Goal: Task Accomplishment & Management: Complete application form

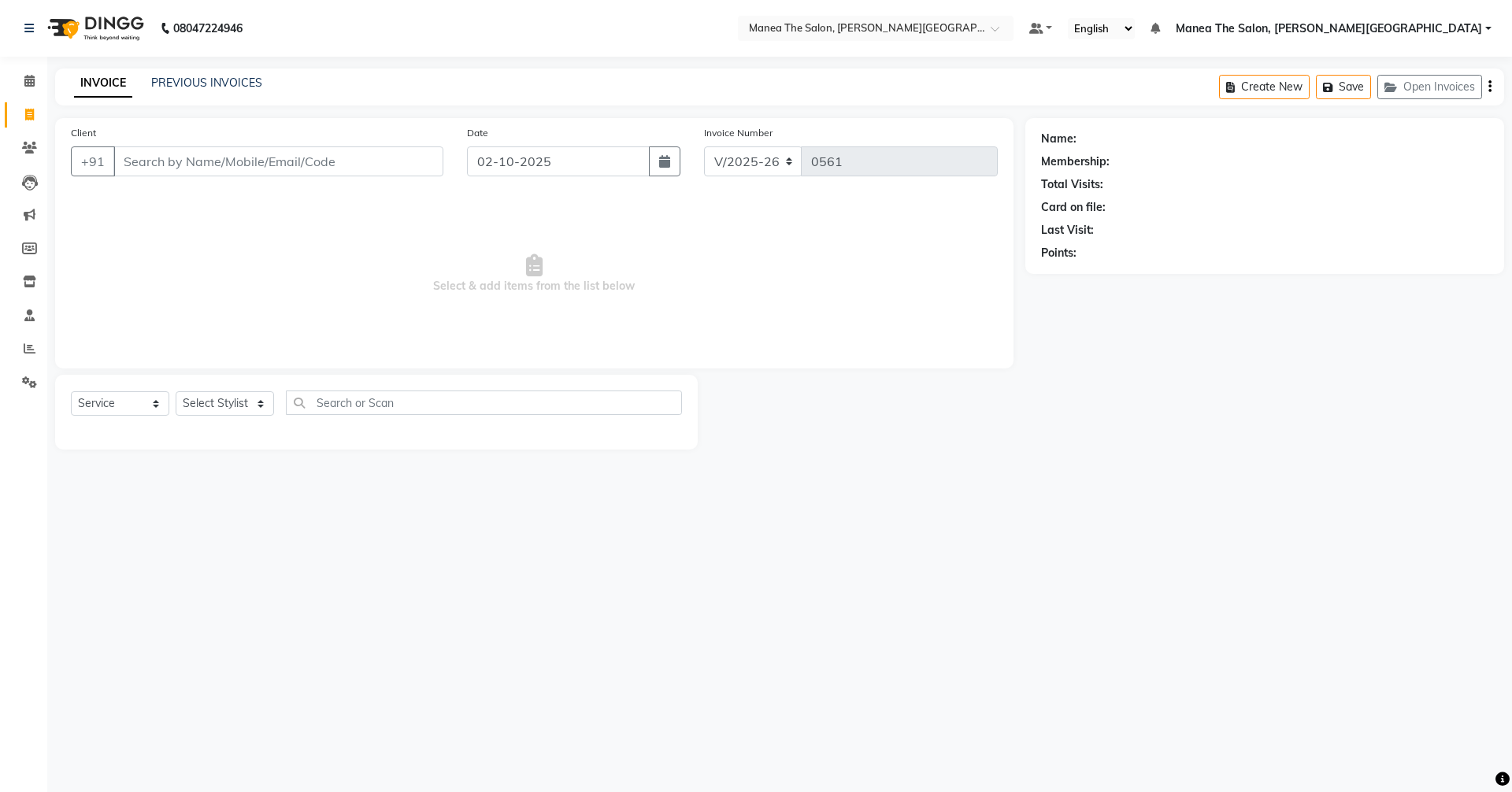
select select "8762"
select select "service"
click at [253, 404] on select "Select Stylist [PERSON_NAME] Manager [PERSON_NAME] [PERSON_NAME] [PERSON_NAME] …" at bounding box center [225, 404] width 98 height 25
select select "89492"
click at [176, 392] on select "Select Stylist [PERSON_NAME] Manager [PERSON_NAME] [PERSON_NAME] [PERSON_NAME] …" at bounding box center [225, 404] width 98 height 25
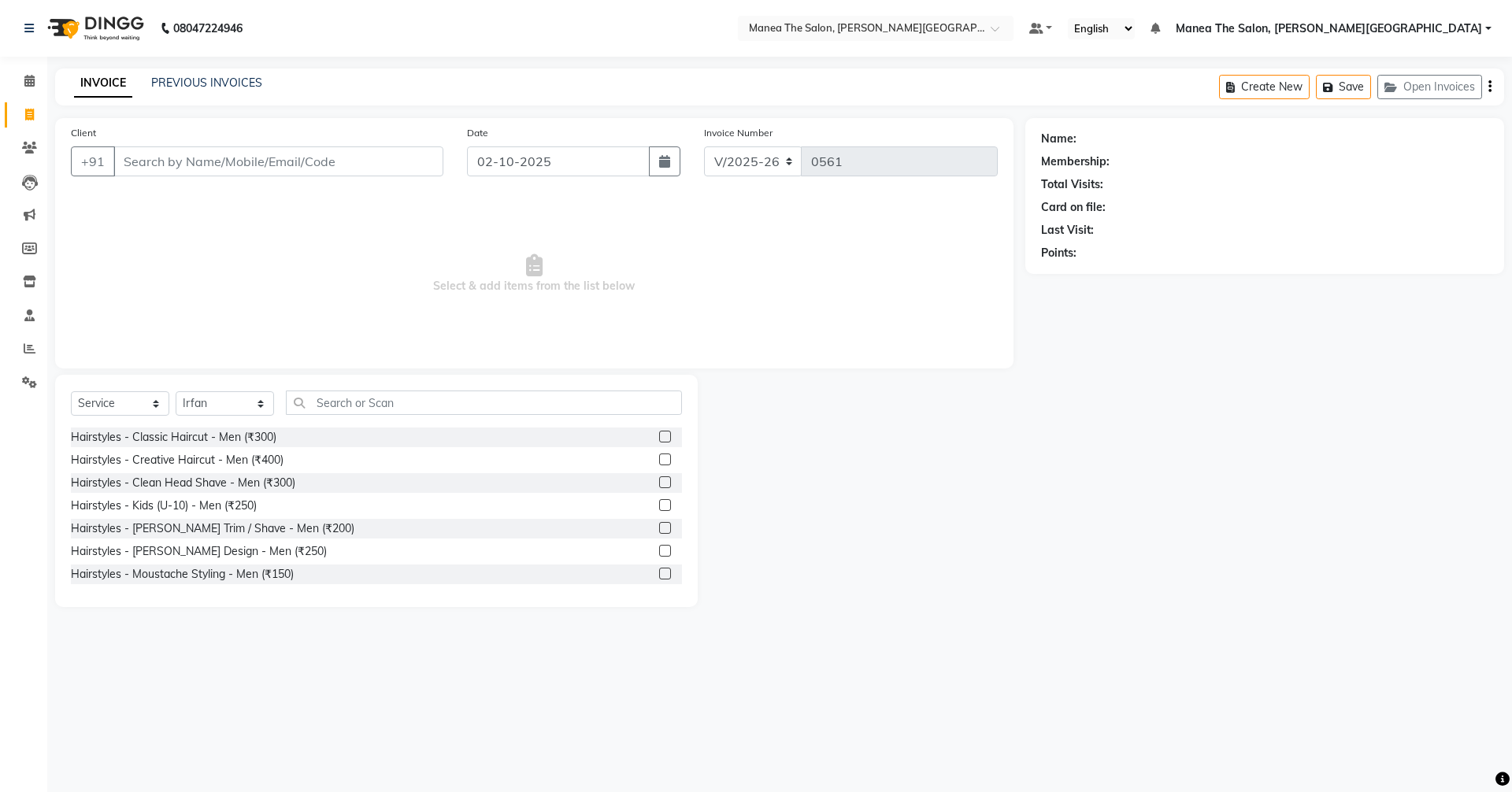
click at [345, 372] on div "Client +91 Date [DATE] Invoice Number V/2025 V/[PHONE_NUMBER] Select & add item…" at bounding box center [535, 362] width 982 height 489
click at [336, 400] on input "text" at bounding box center [483, 403] width 396 height 25
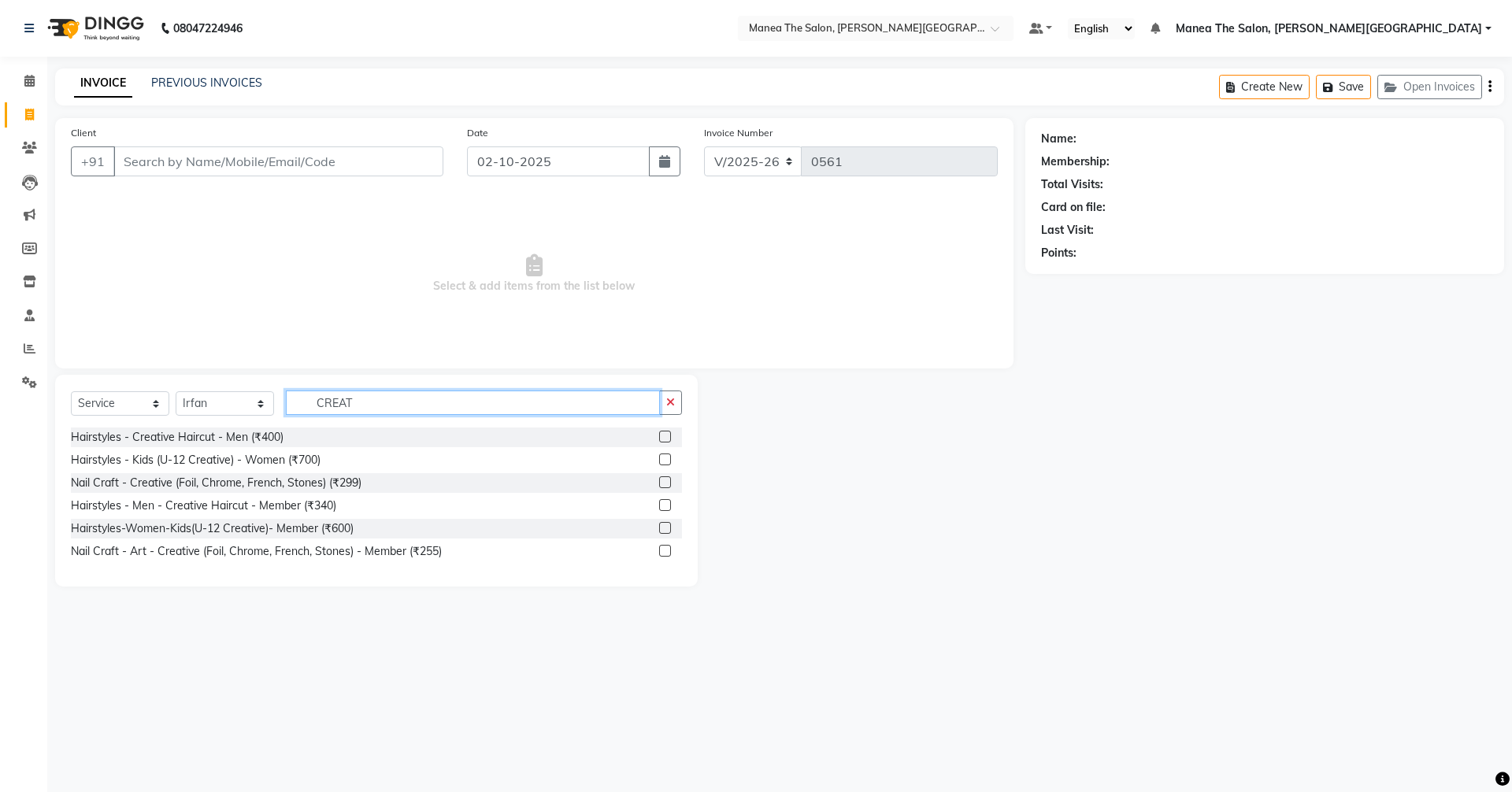
type input "CREAT"
click at [663, 439] on label at bounding box center [665, 436] width 11 height 11
click at [663, 439] on input "checkbox" at bounding box center [664, 437] width 10 height 10
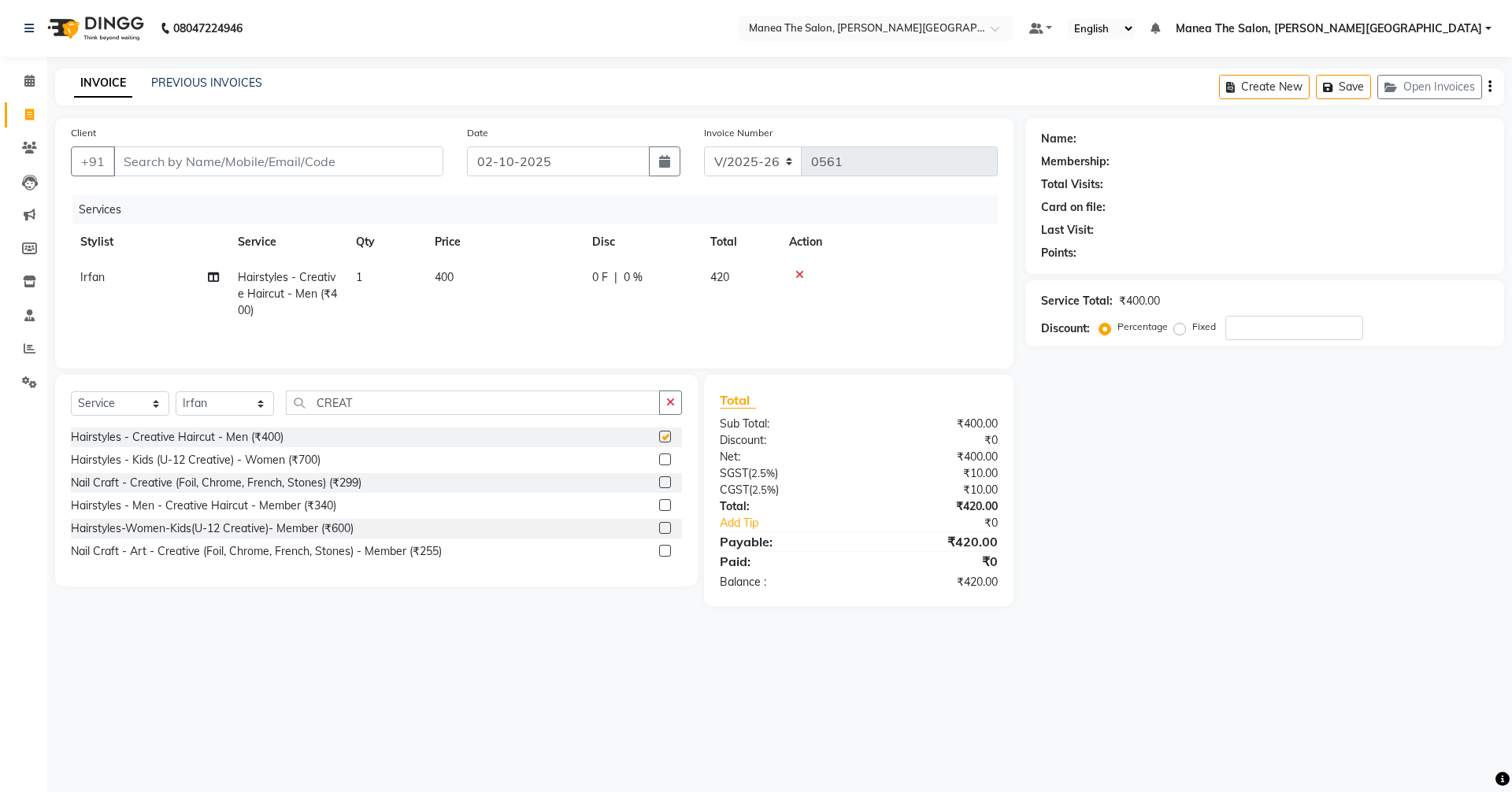
checkbox input "false"
click at [677, 406] on button "button" at bounding box center [671, 403] width 23 height 25
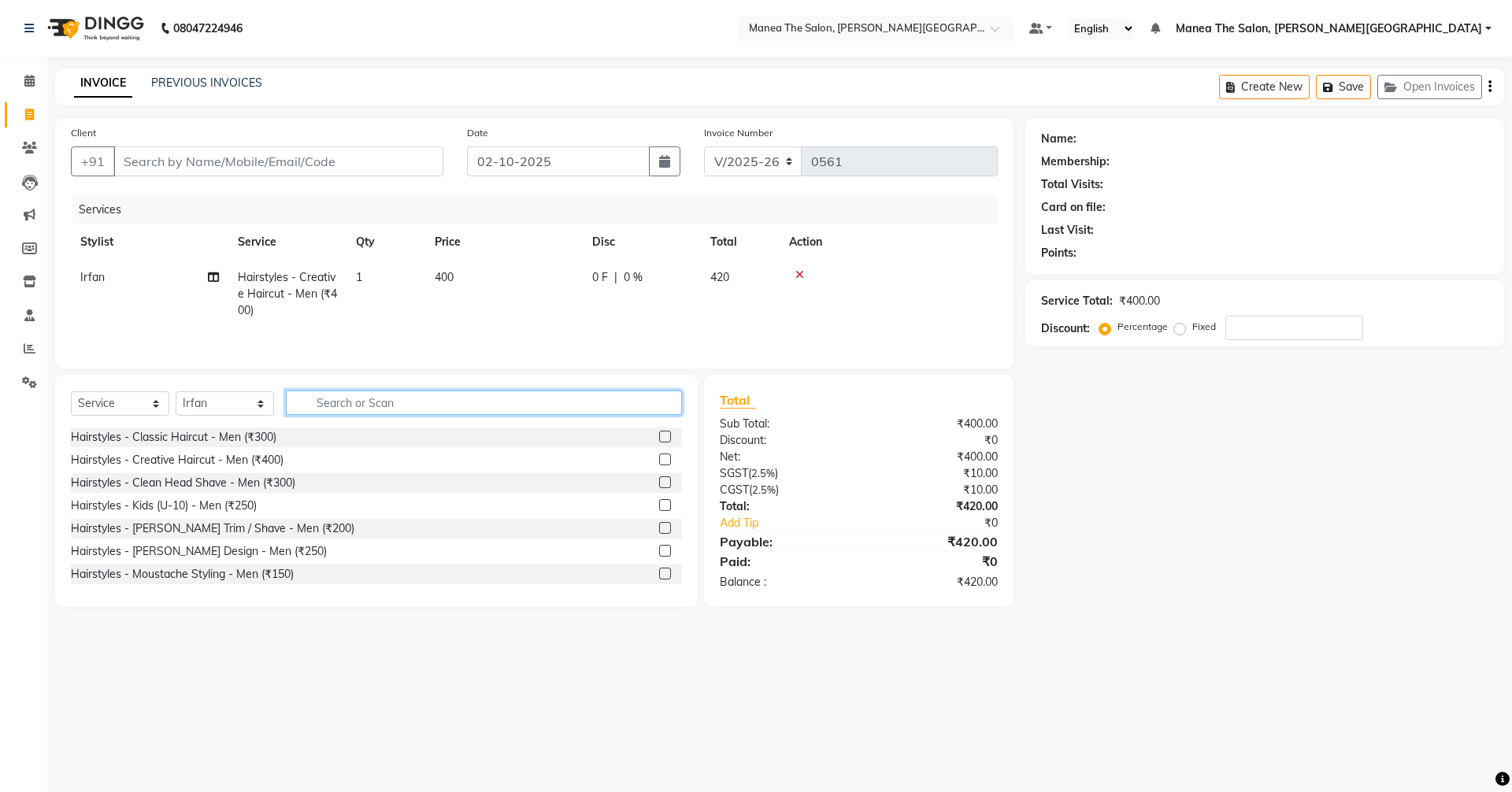
click at [477, 404] on input "text" at bounding box center [483, 403] width 396 height 25
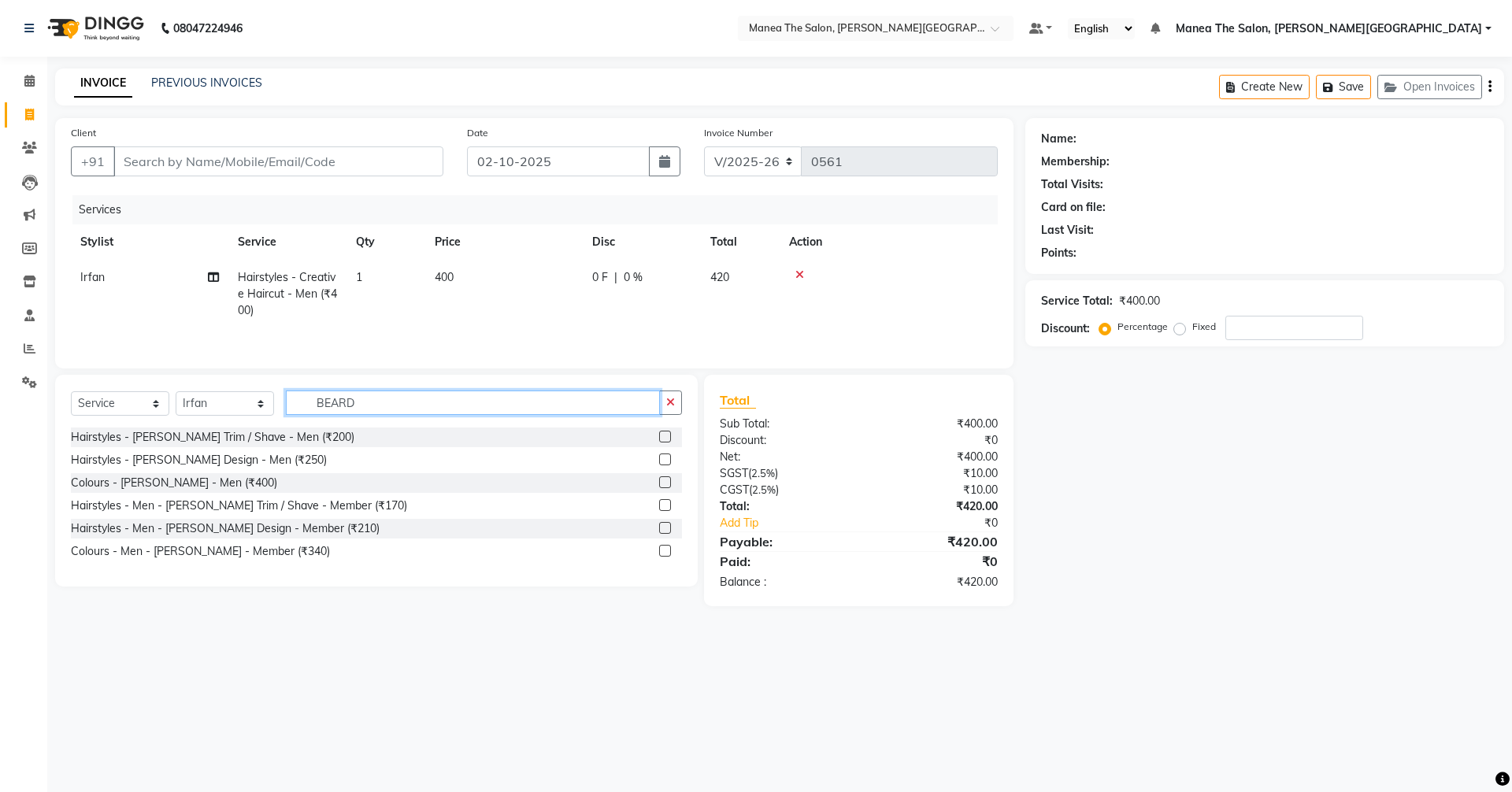
type input "BEARD"
click at [661, 453] on label at bounding box center [665, 459] width 11 height 11
click at [661, 455] on input "checkbox" at bounding box center [664, 460] width 10 height 10
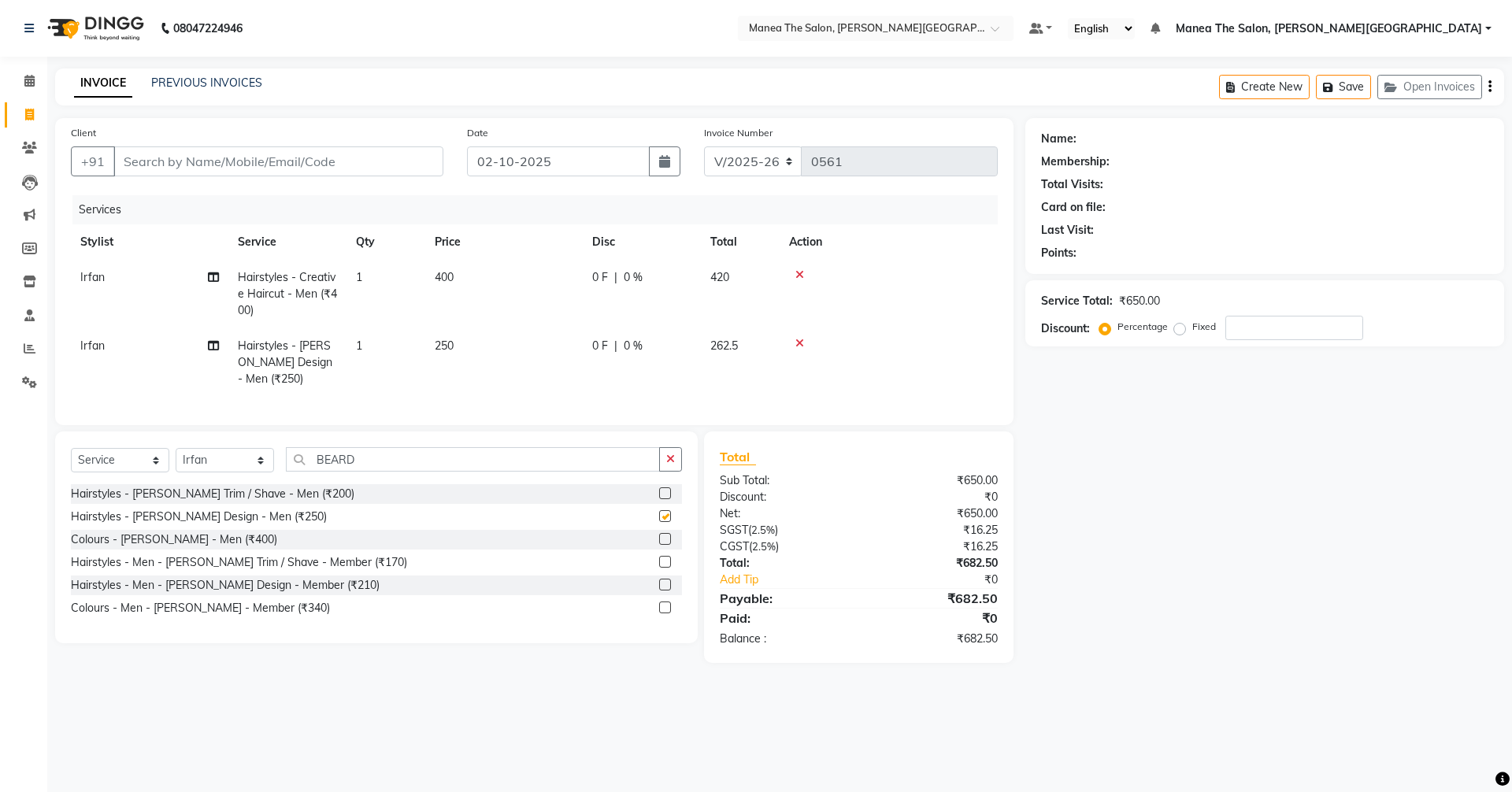
checkbox input "false"
click at [276, 165] on input "Client" at bounding box center [278, 162] width 330 height 30
click at [206, 168] on input "Client" at bounding box center [278, 162] width 330 height 30
click at [201, 152] on input "Client" at bounding box center [278, 162] width 330 height 30
type input "9"
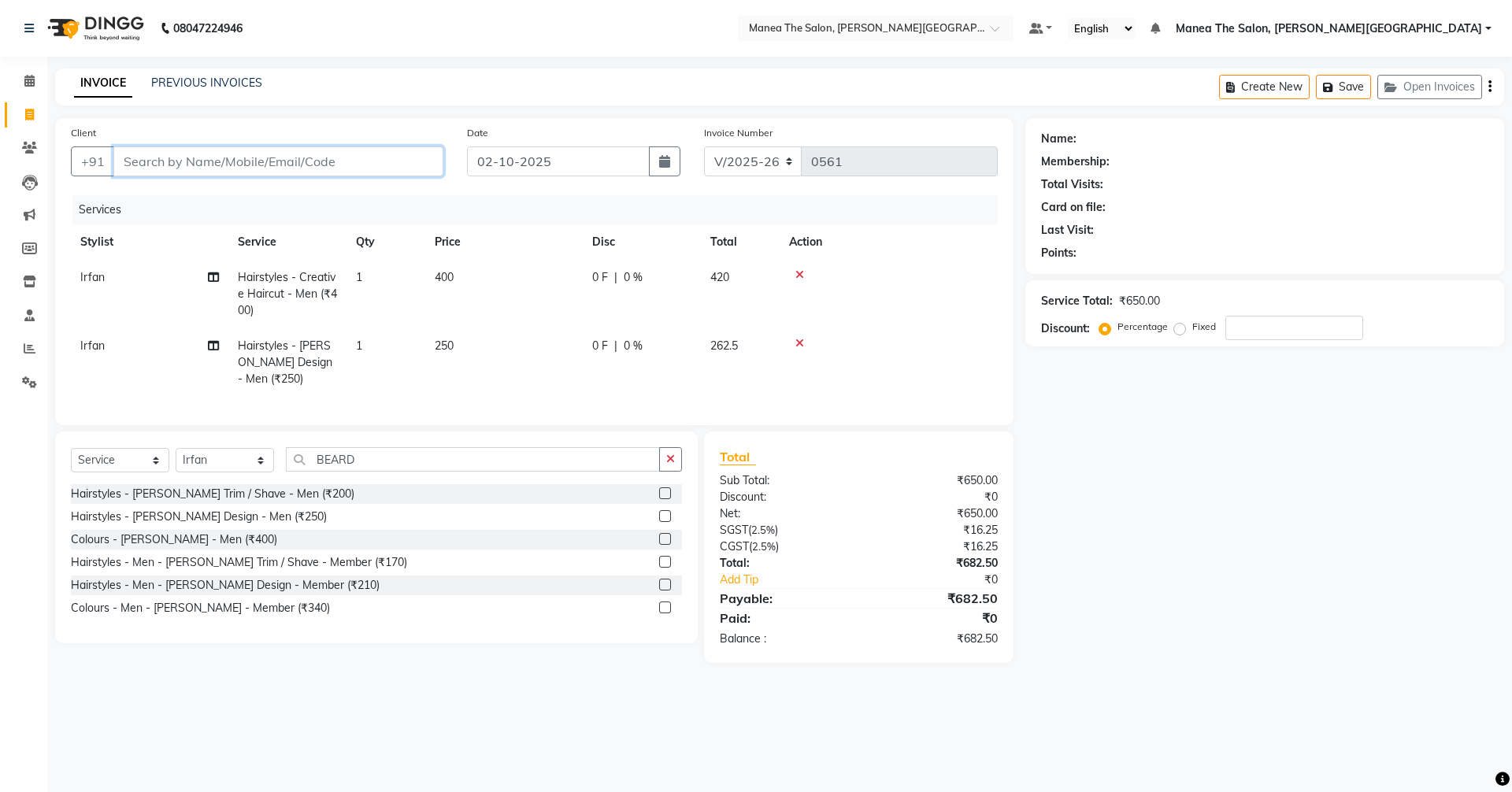
type input "0"
type input "7331148615"
click at [364, 166] on button "Add Client" at bounding box center [403, 162] width 81 height 30
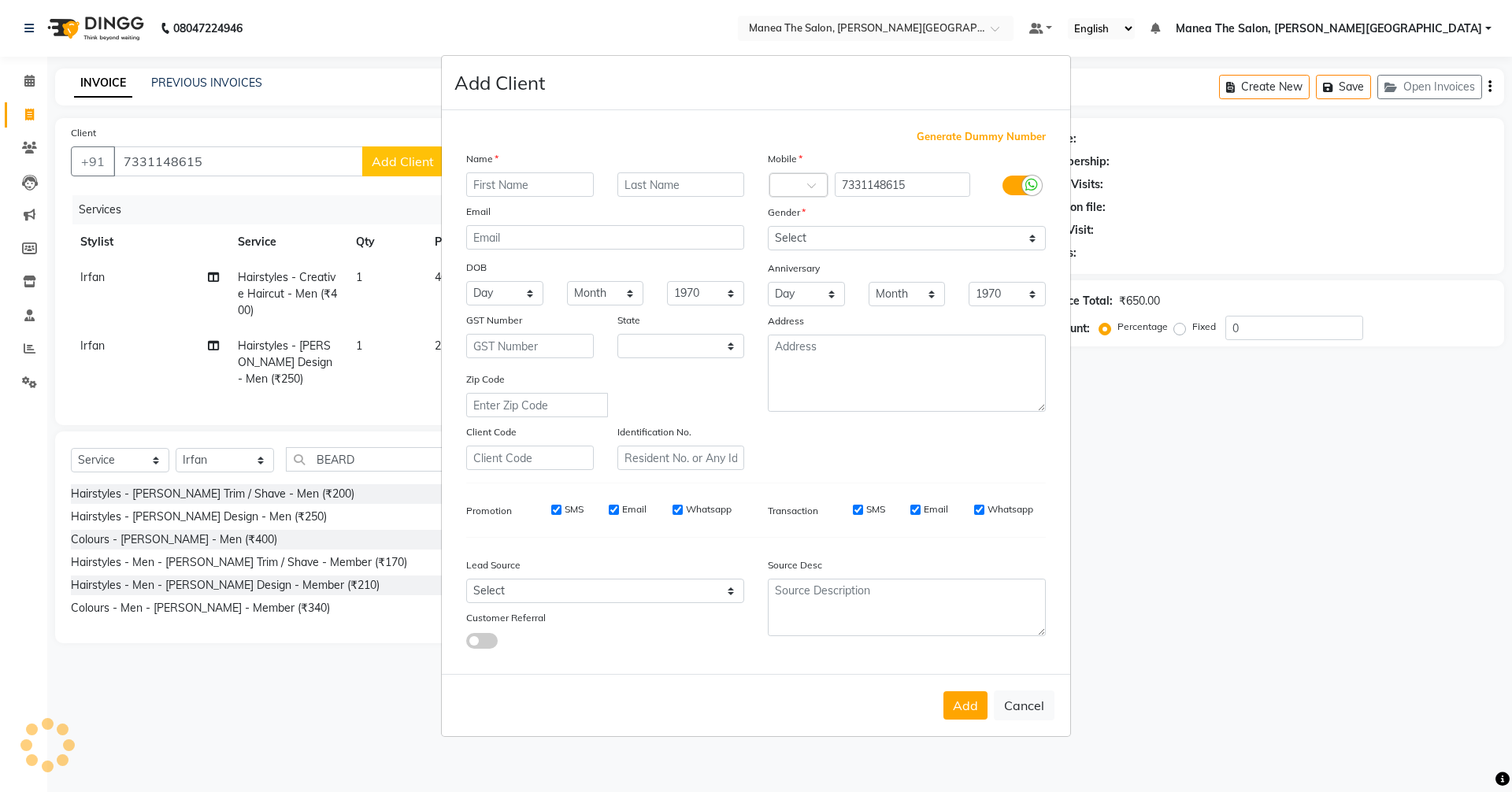
select select "22"
click at [496, 184] on input "text" at bounding box center [530, 185] width 128 height 25
type input "[PERSON_NAME]"
click at [810, 238] on select "Select [DEMOGRAPHIC_DATA] [DEMOGRAPHIC_DATA] Other Prefer Not To Say" at bounding box center [906, 238] width 278 height 25
select select "[DEMOGRAPHIC_DATA]"
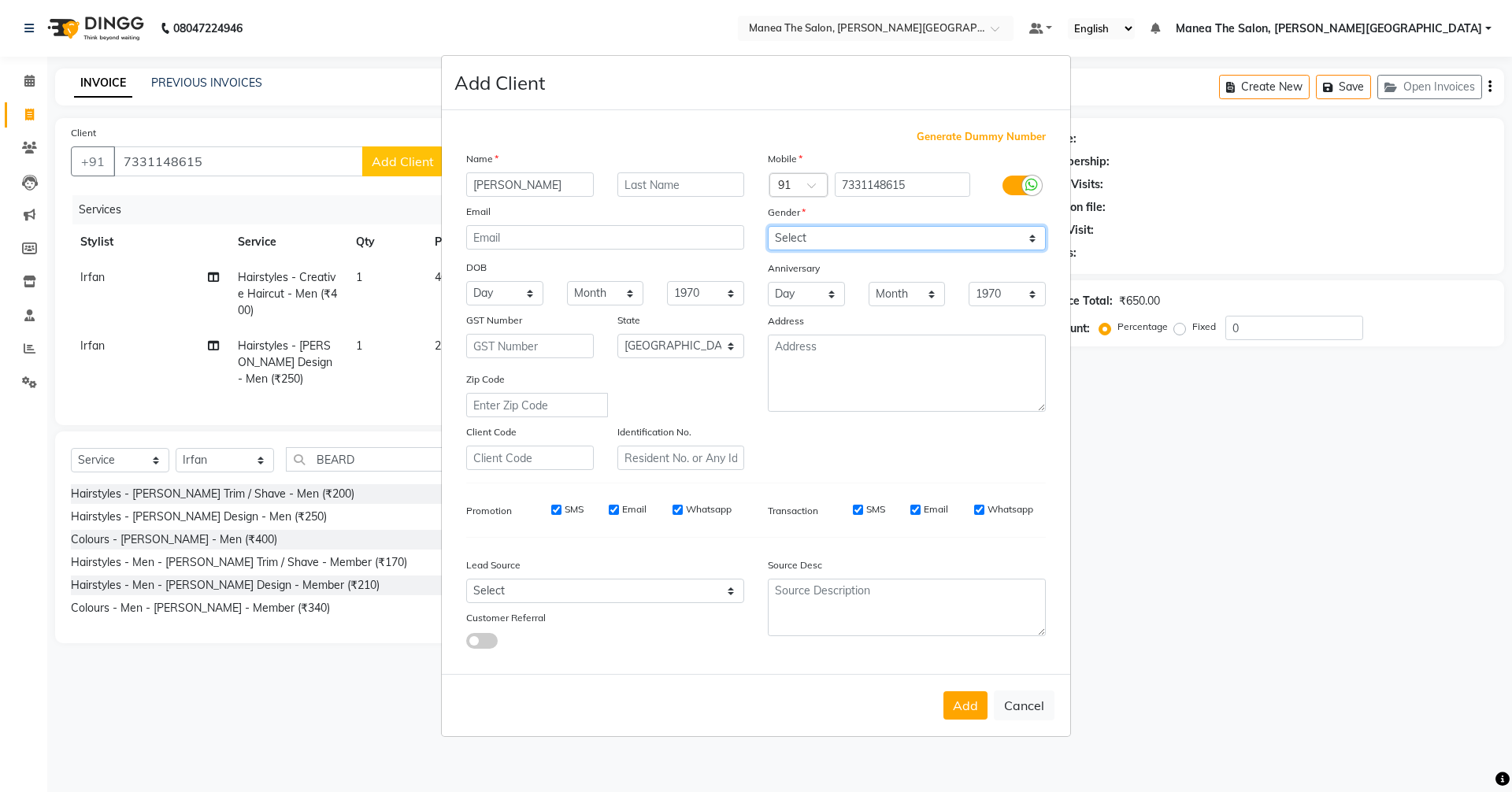
click at [767, 226] on select "Select [DEMOGRAPHIC_DATA] [DEMOGRAPHIC_DATA] Other Prefer Not To Say" at bounding box center [906, 238] width 278 height 25
click at [974, 709] on button "Add" at bounding box center [965, 706] width 44 height 28
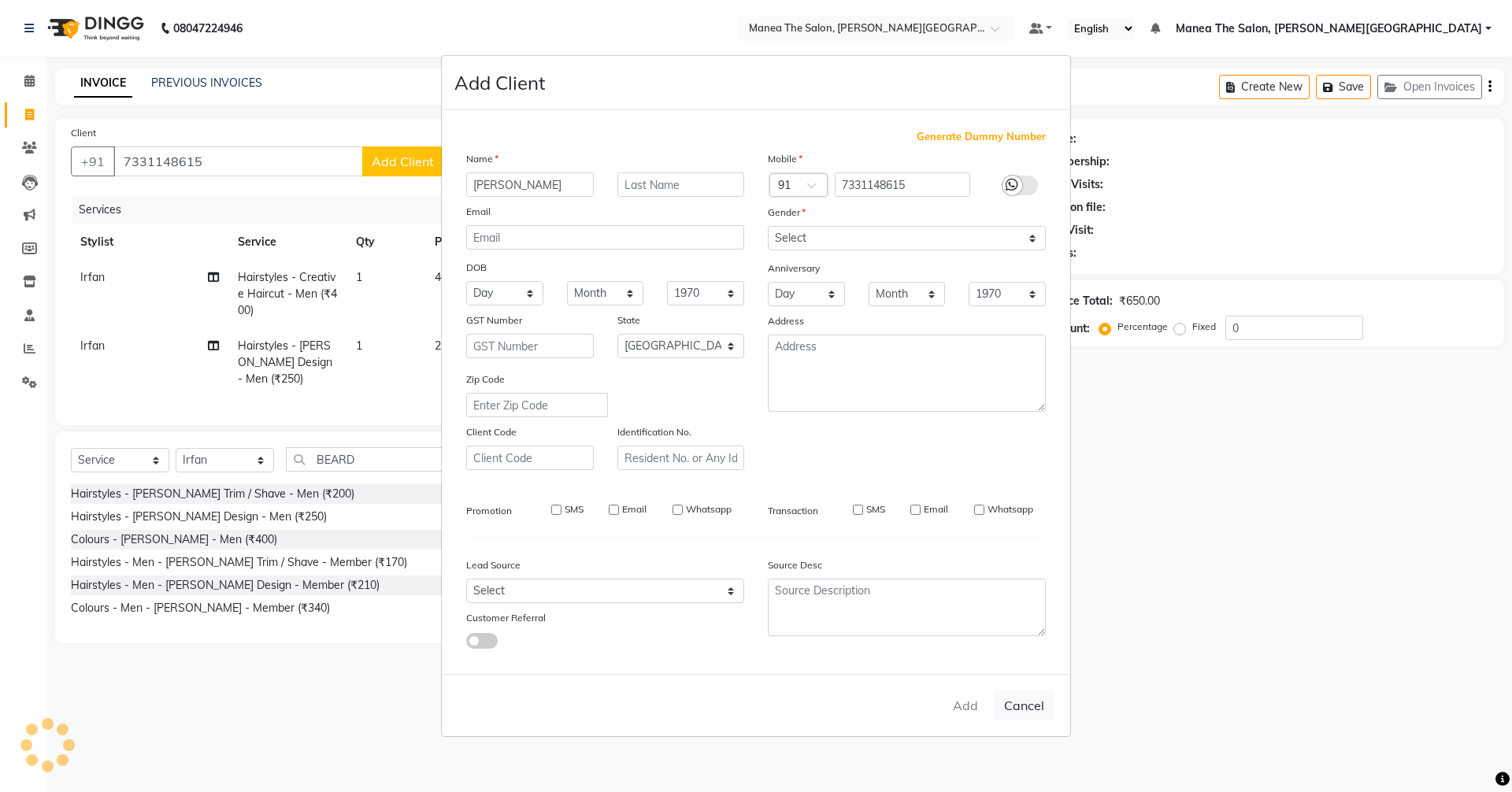
select select
select select "null"
select select
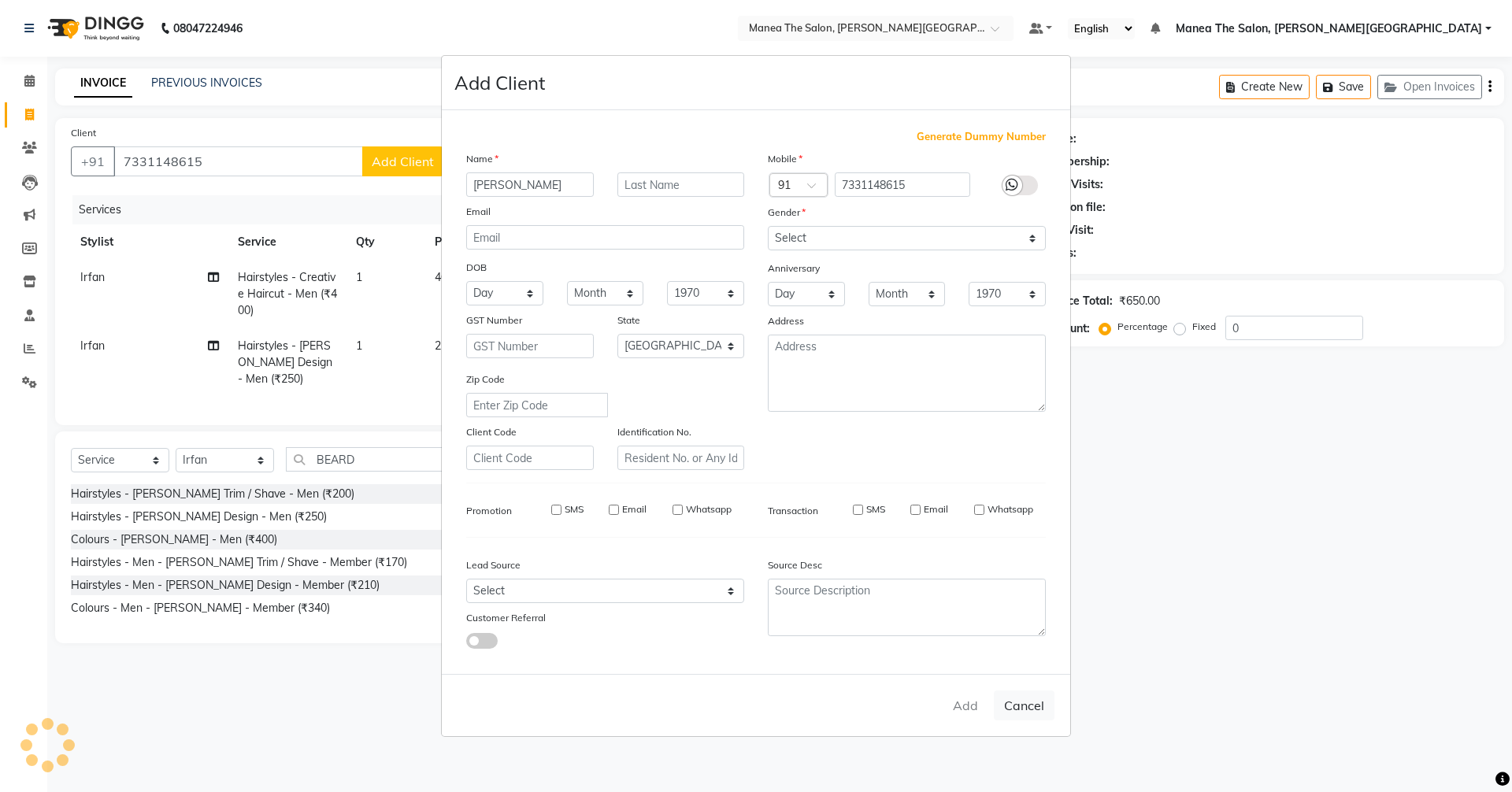
select select
checkbox input "false"
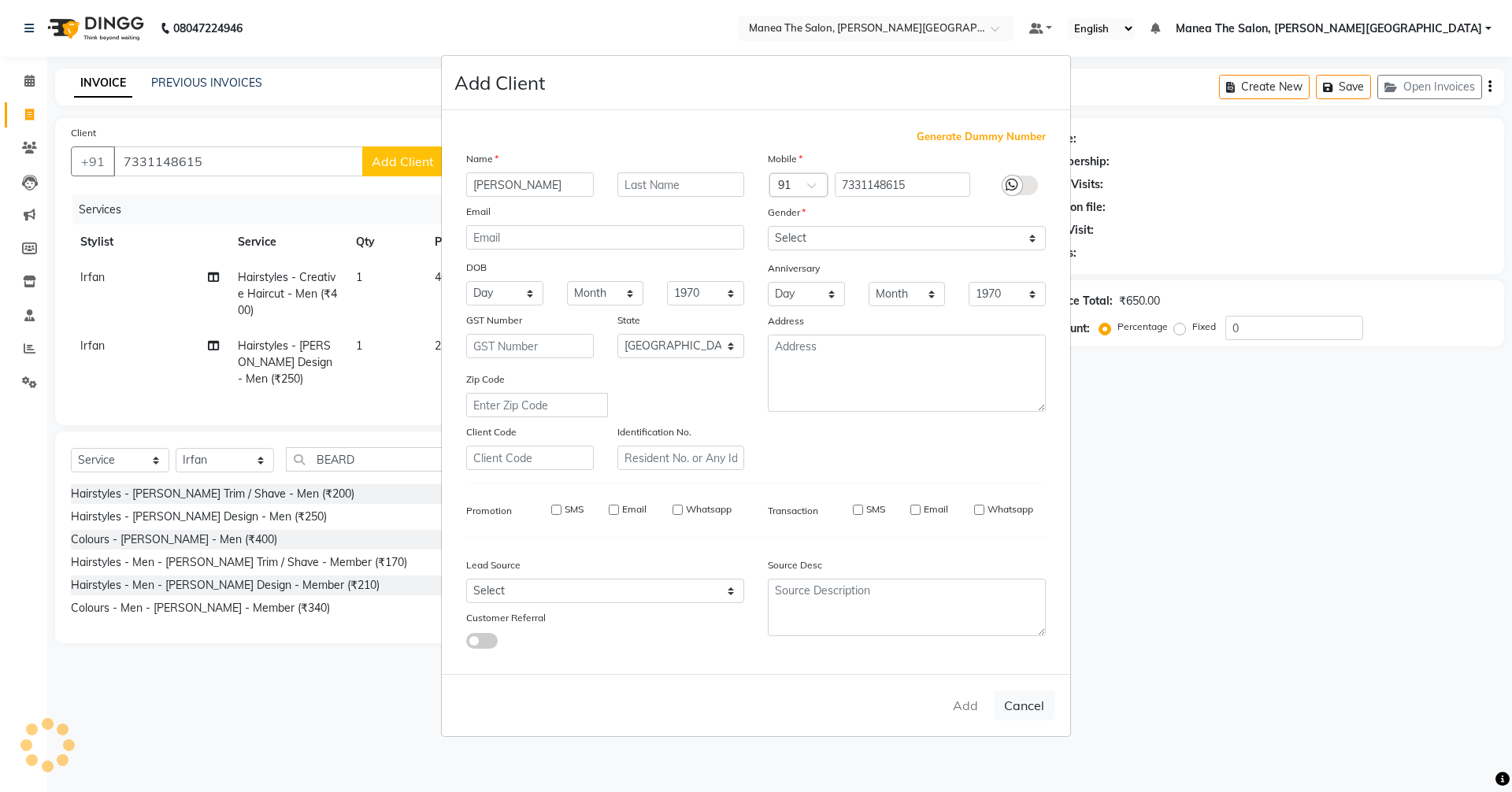
checkbox input "false"
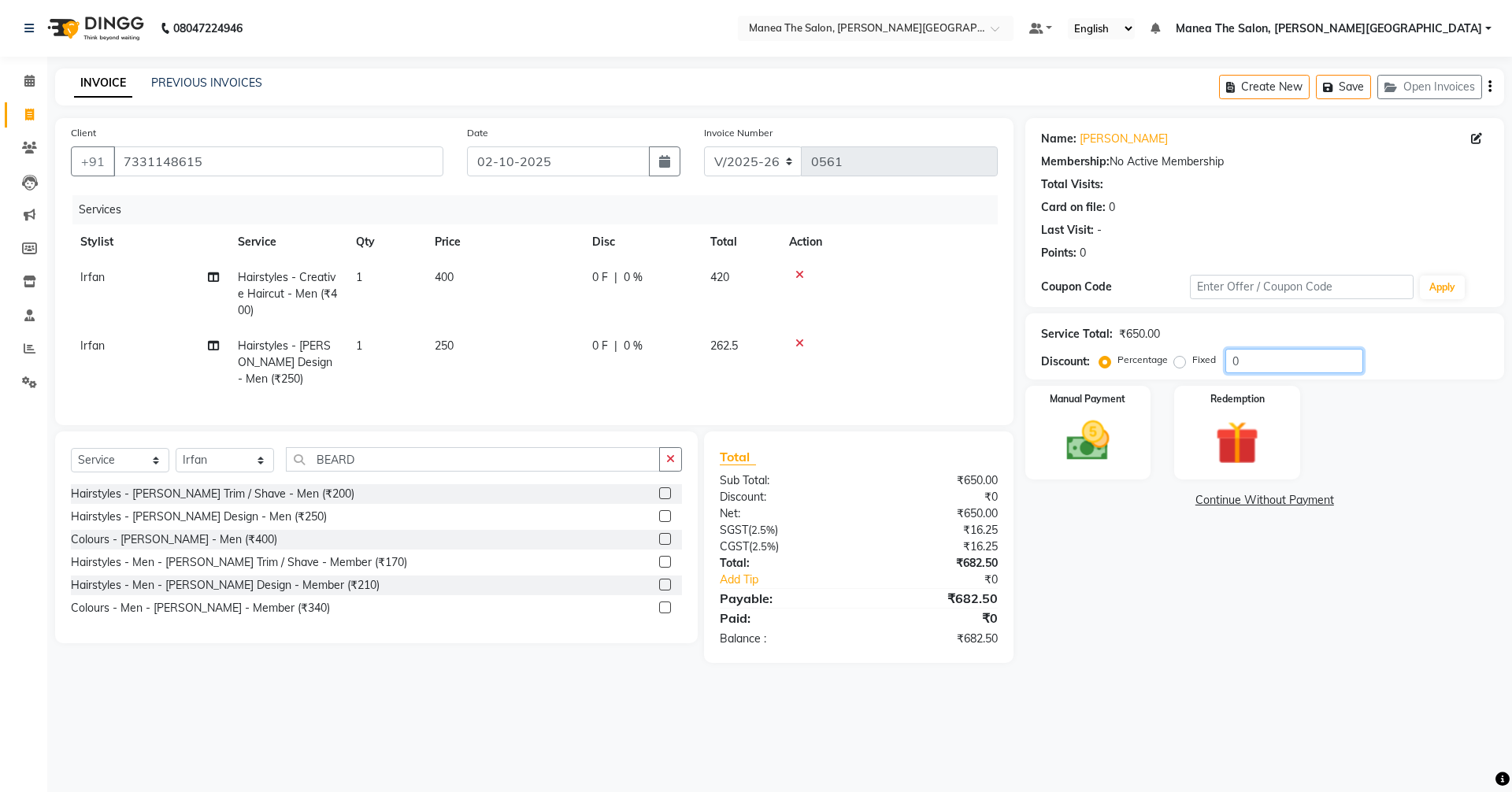
click at [1282, 363] on input "0" at bounding box center [1294, 361] width 138 height 25
click at [1239, 362] on input "number" at bounding box center [1294, 361] width 138 height 25
click at [1260, 364] on input "number" at bounding box center [1294, 361] width 138 height 25
type input "1"
click at [1105, 463] on img at bounding box center [1087, 441] width 73 height 52
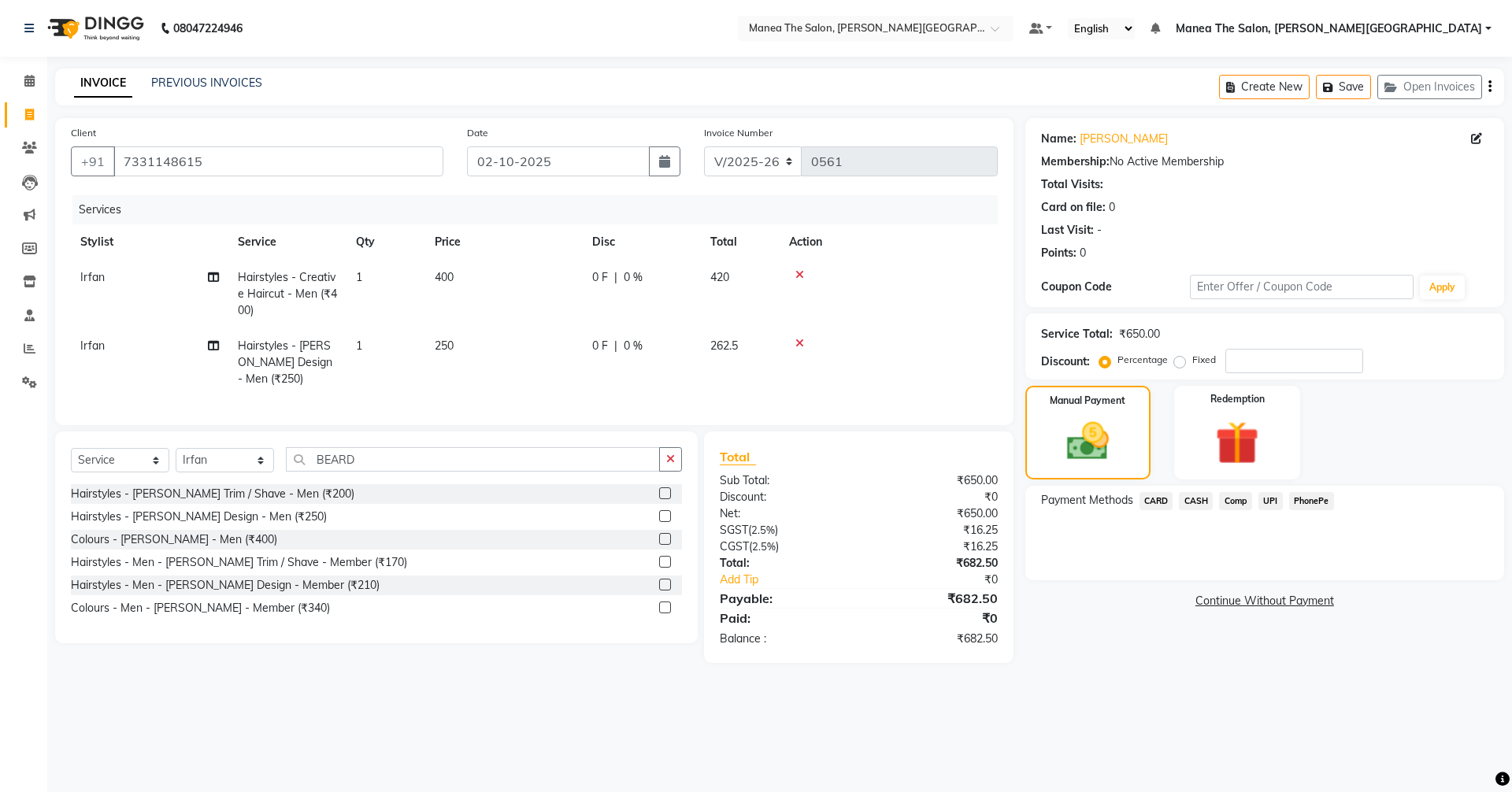
click at [1268, 504] on span "UPI" at bounding box center [1271, 501] width 25 height 18
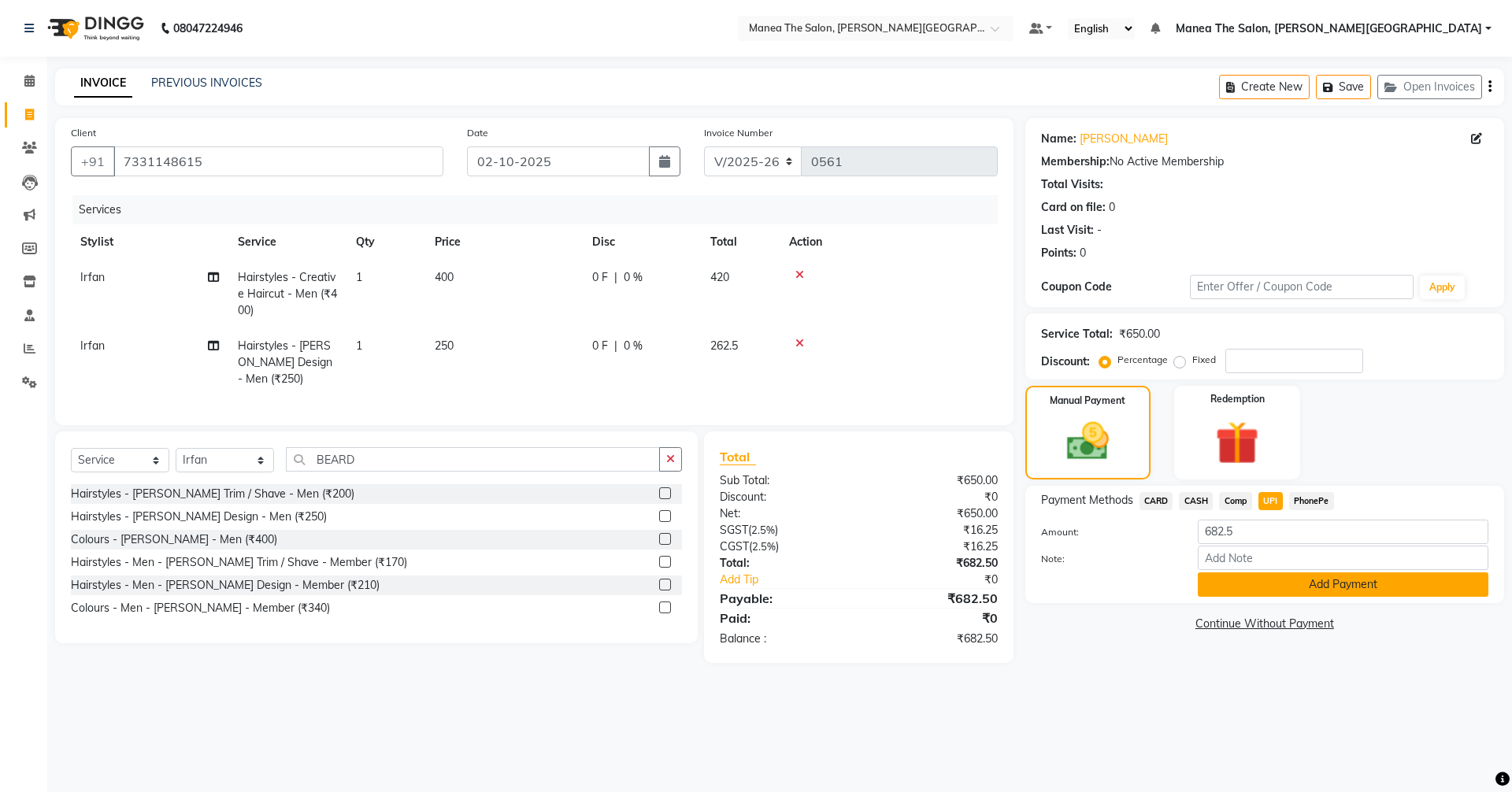
click at [1255, 584] on button "Add Payment" at bounding box center [1343, 585] width 290 height 25
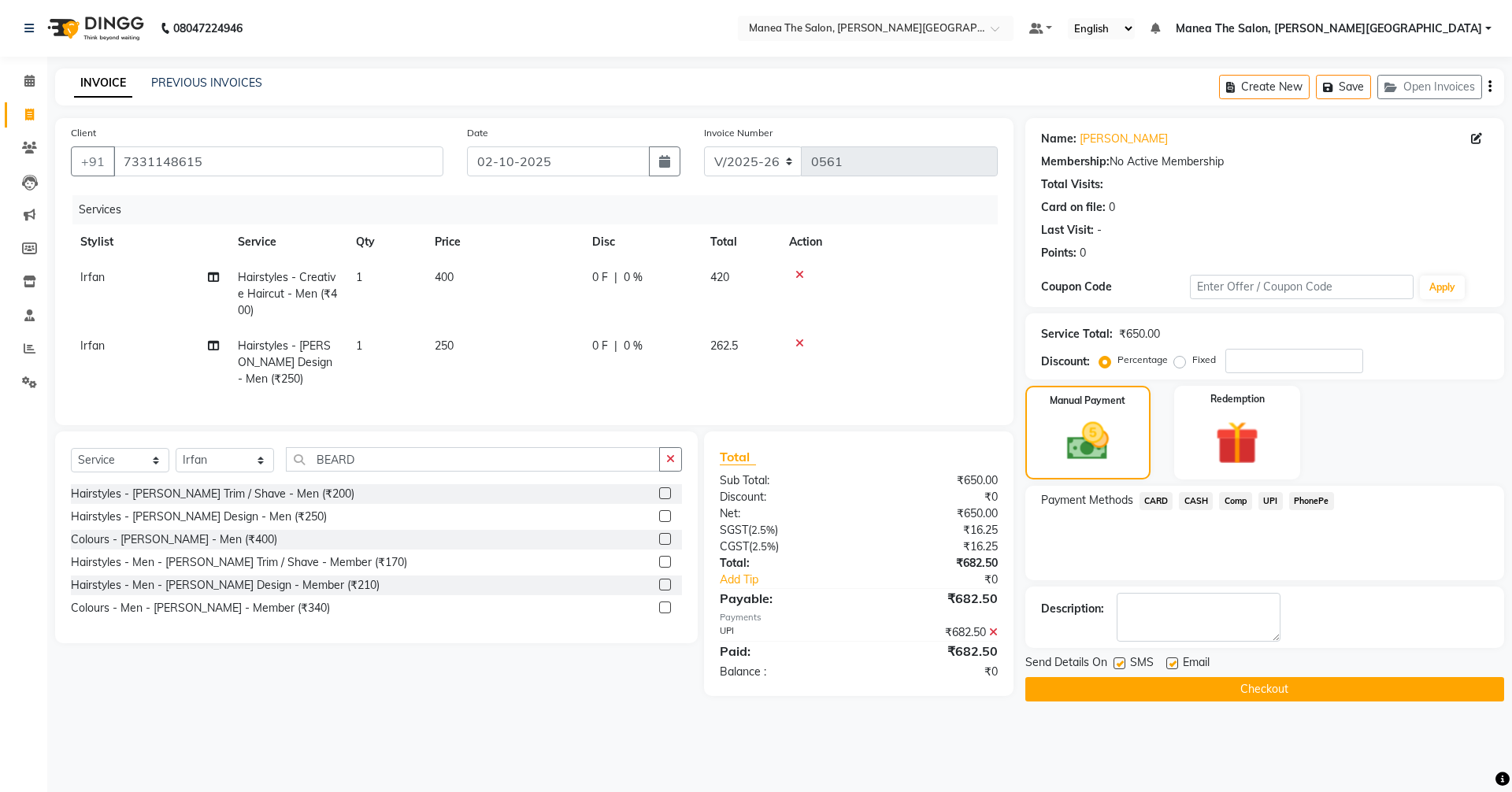
click at [1178, 678] on button "Checkout" at bounding box center [1265, 690] width 479 height 25
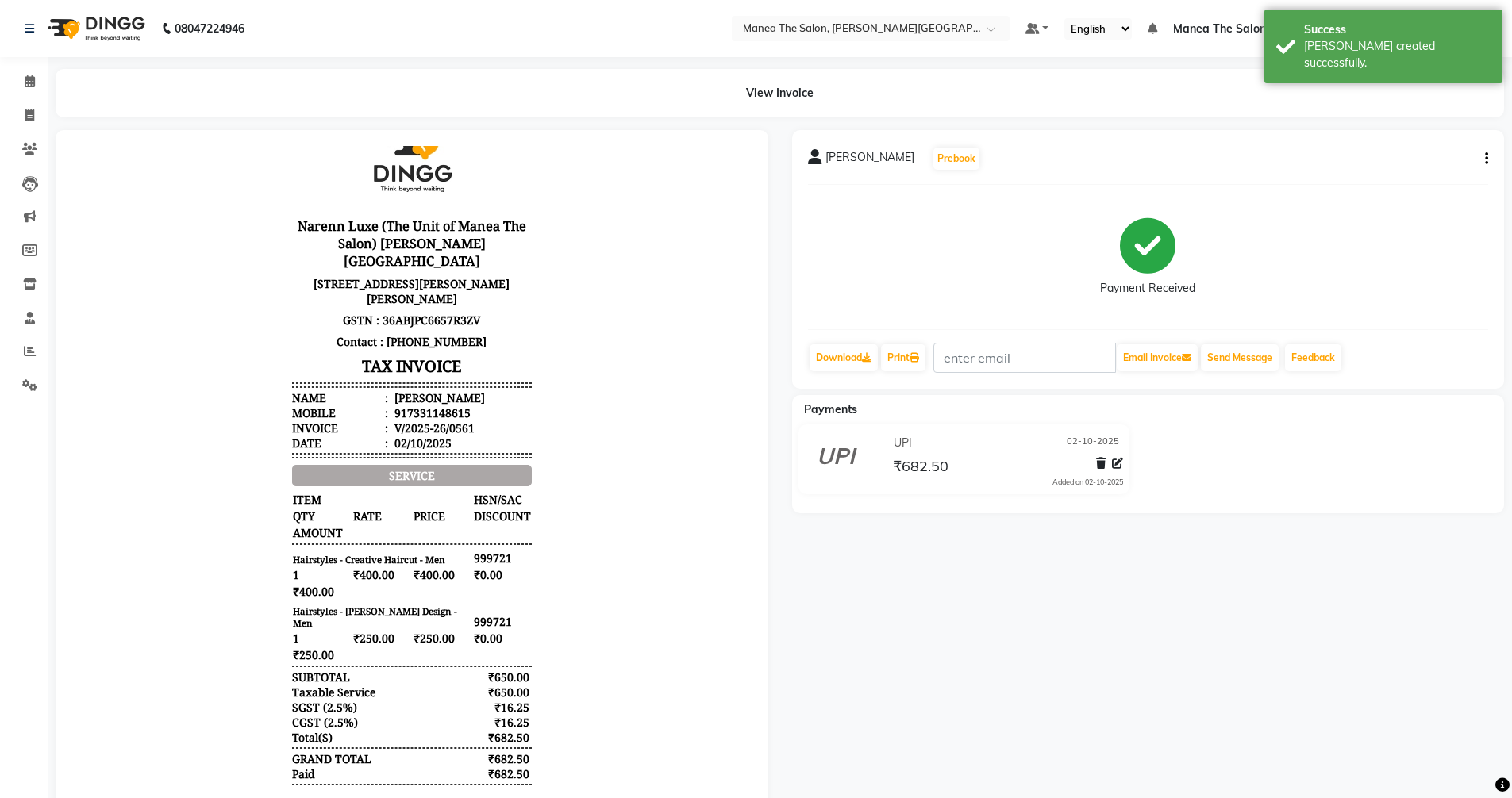
scroll to position [88, 0]
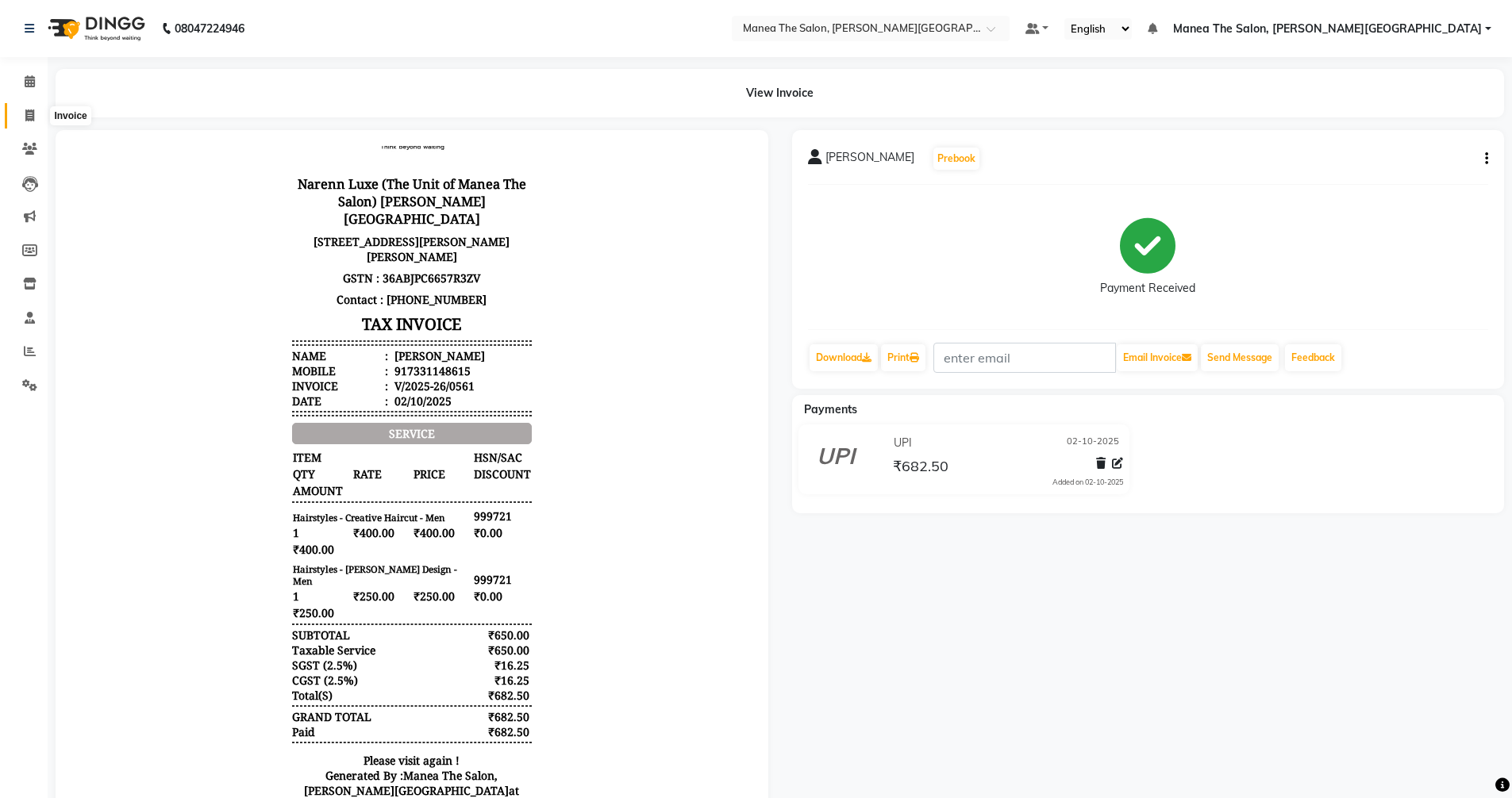
click at [35, 114] on span at bounding box center [30, 115] width 28 height 18
select select "8762"
select select "service"
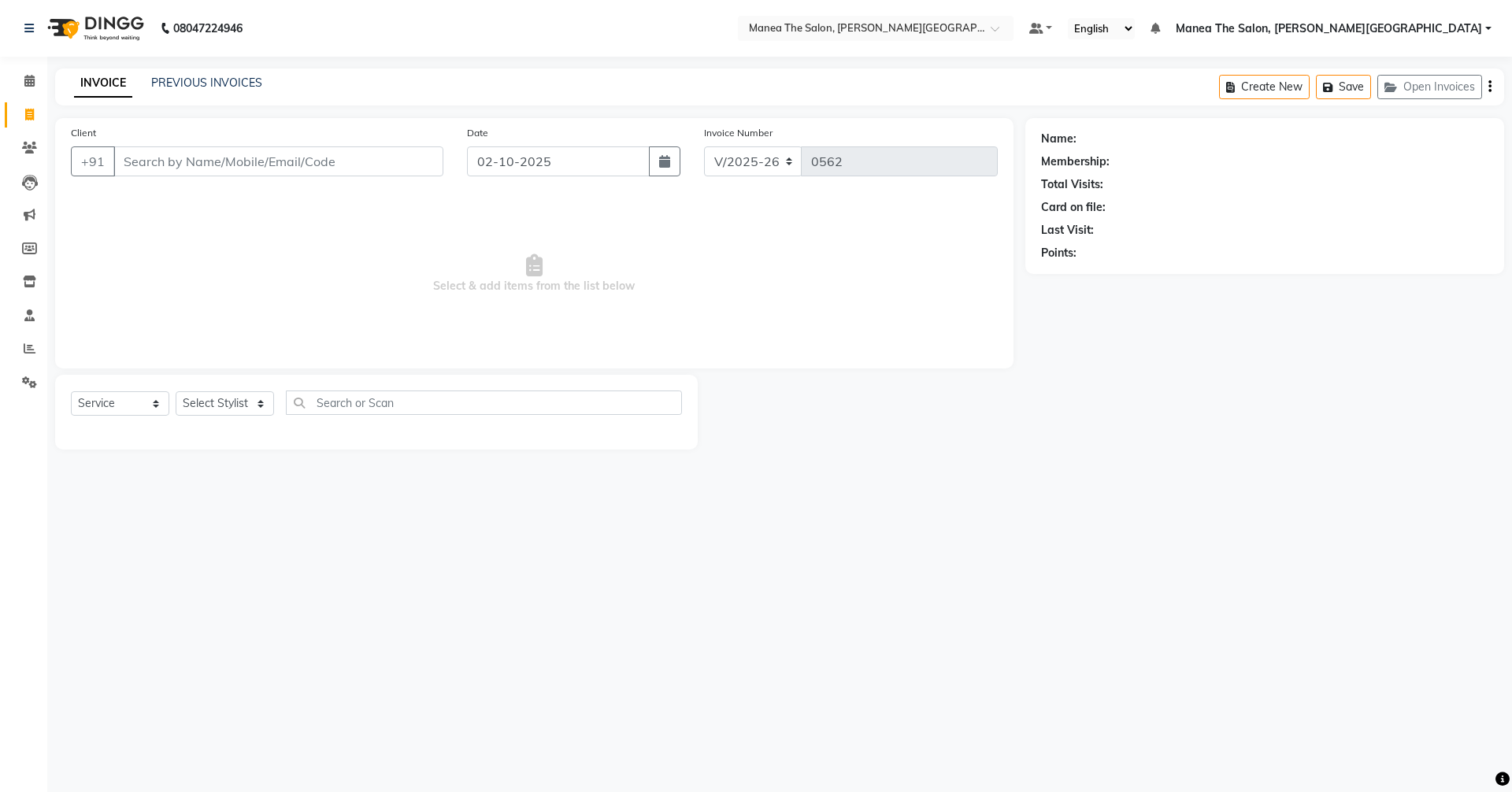
click at [219, 75] on div "INVOICE PREVIOUS INVOICES Create New Save Open Invoices" at bounding box center [779, 86] width 1449 height 37
click at [210, 93] on div "INVOICE PREVIOUS INVOICES Create New Save Open Invoices" at bounding box center [779, 86] width 1449 height 37
click at [212, 75] on div "PREVIOUS INVOICES" at bounding box center [206, 82] width 111 height 16
click at [203, 79] on link "PREVIOUS INVOICES" at bounding box center [206, 82] width 111 height 14
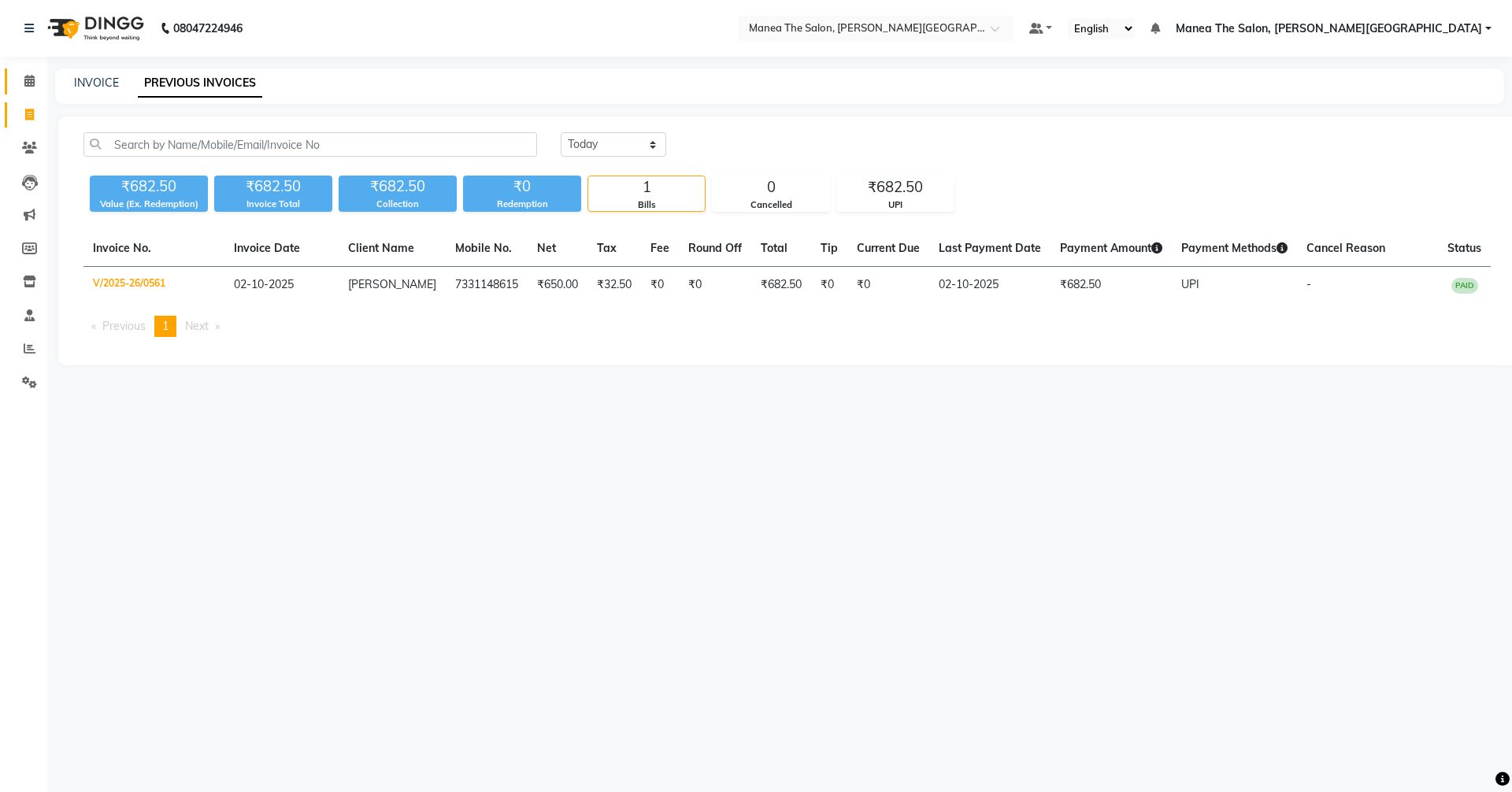
click at [37, 86] on span at bounding box center [29, 81] width 27 height 18
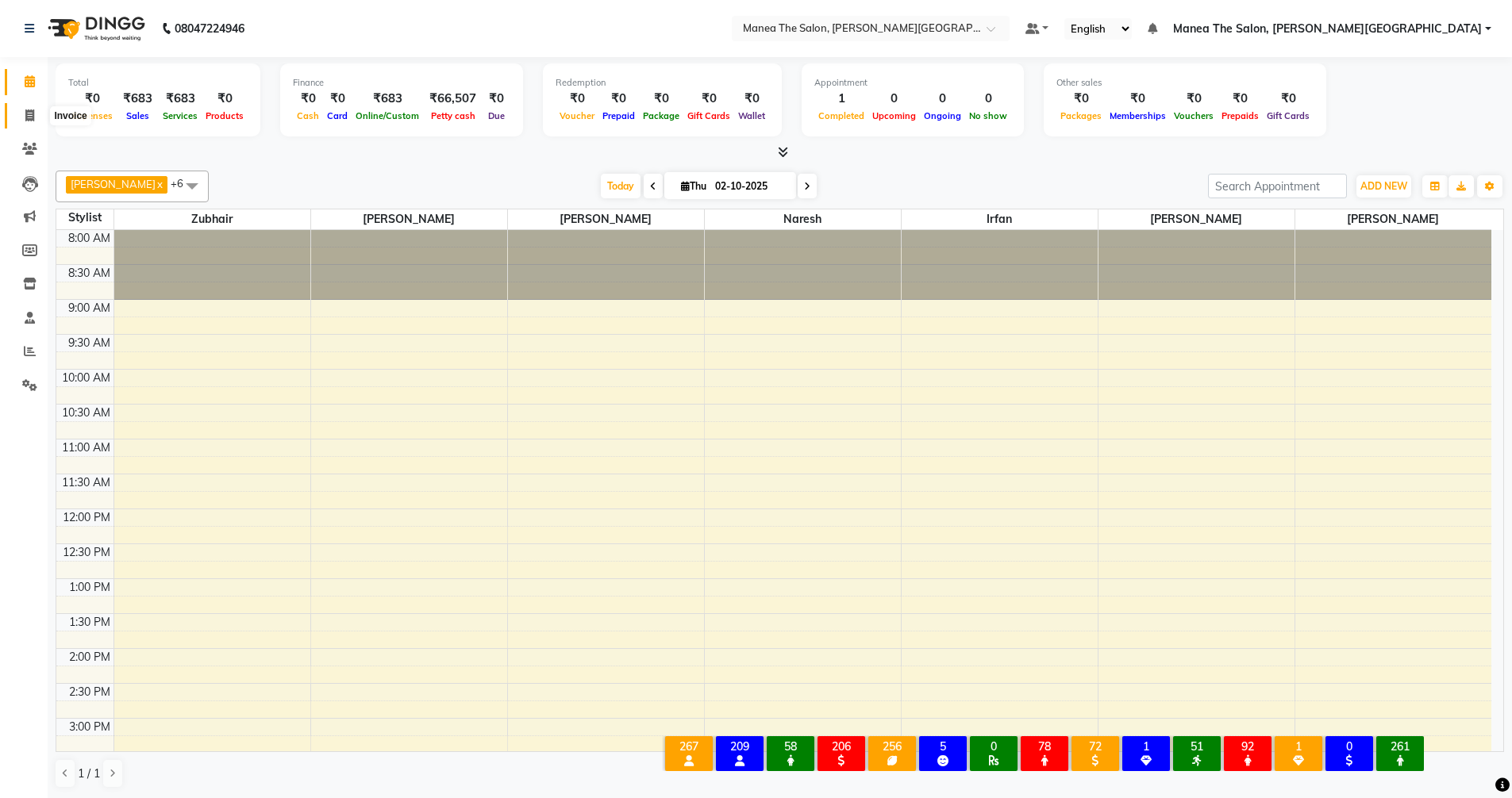
click at [24, 120] on span at bounding box center [30, 115] width 28 height 18
select select "8762"
select select "service"
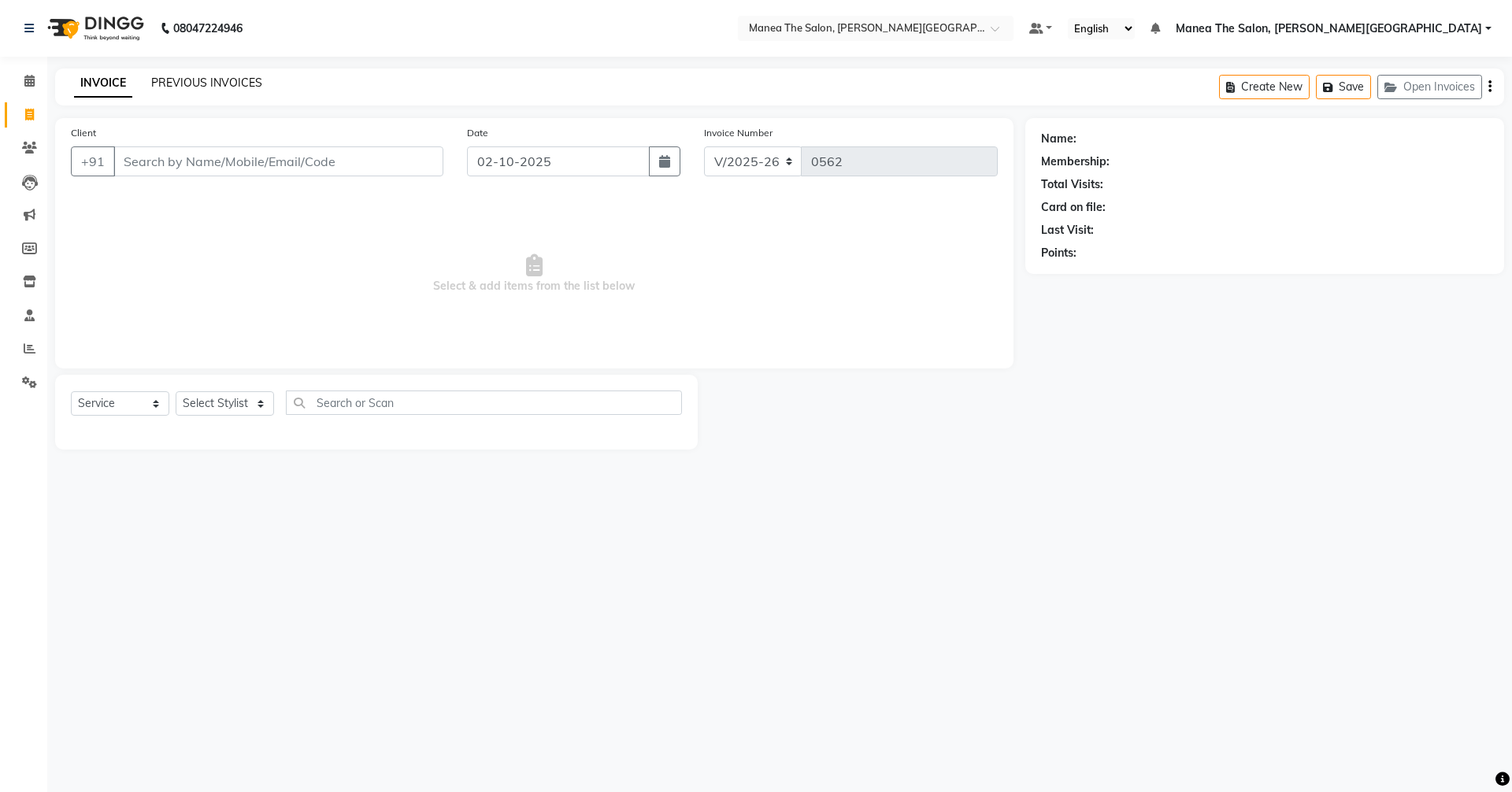
click at [190, 85] on link "PREVIOUS INVOICES" at bounding box center [206, 82] width 111 height 14
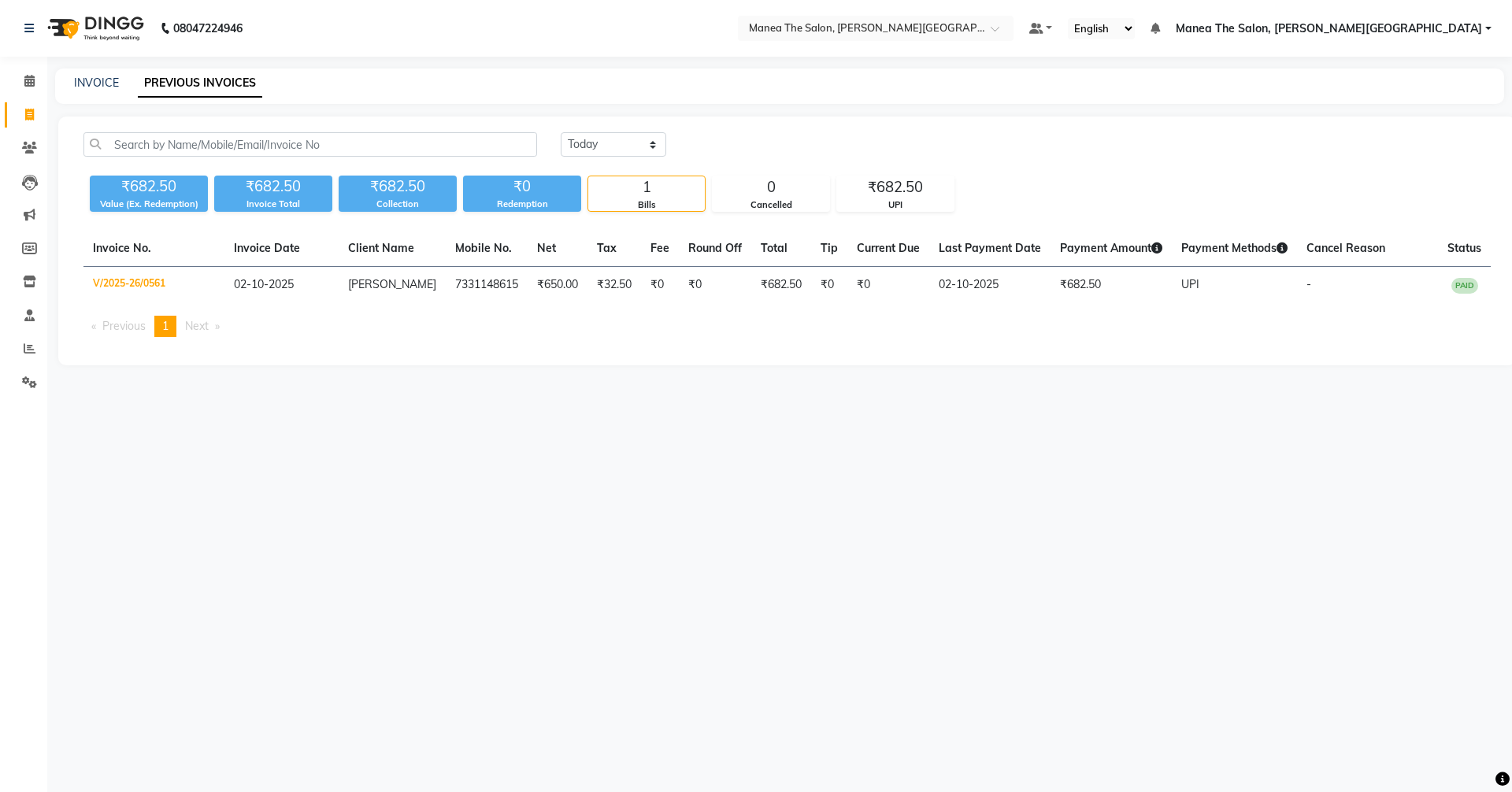
drag, startPoint x: 1150, startPoint y: 603, endPoint x: 1146, endPoint y: 660, distance: 57.1
click at [1150, 623] on div "08047224946 Select Location × Manea The Salon, [PERSON_NAME] Colony Default Pan…" at bounding box center [756, 396] width 1512 height 792
select select "8762"
select select "service"
